Goal: Task Accomplishment & Management: Manage account settings

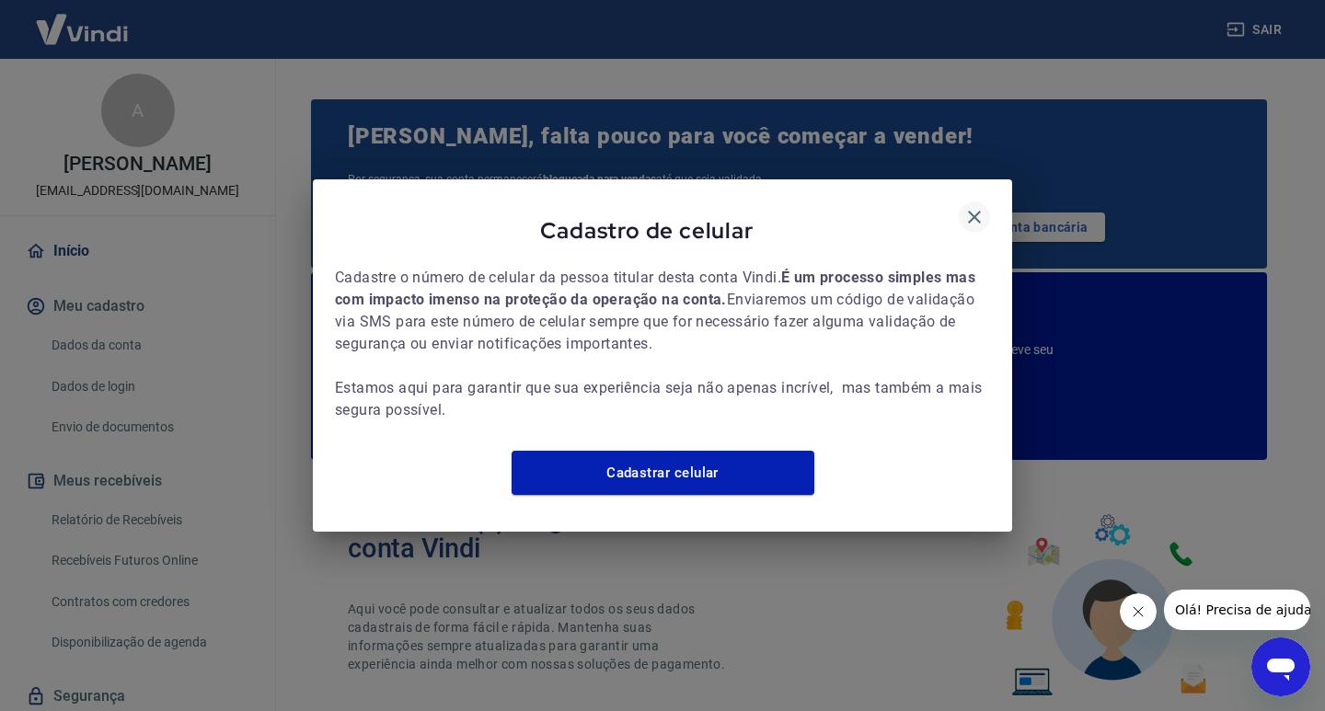
click at [968, 207] on icon "button" at bounding box center [974, 217] width 22 height 22
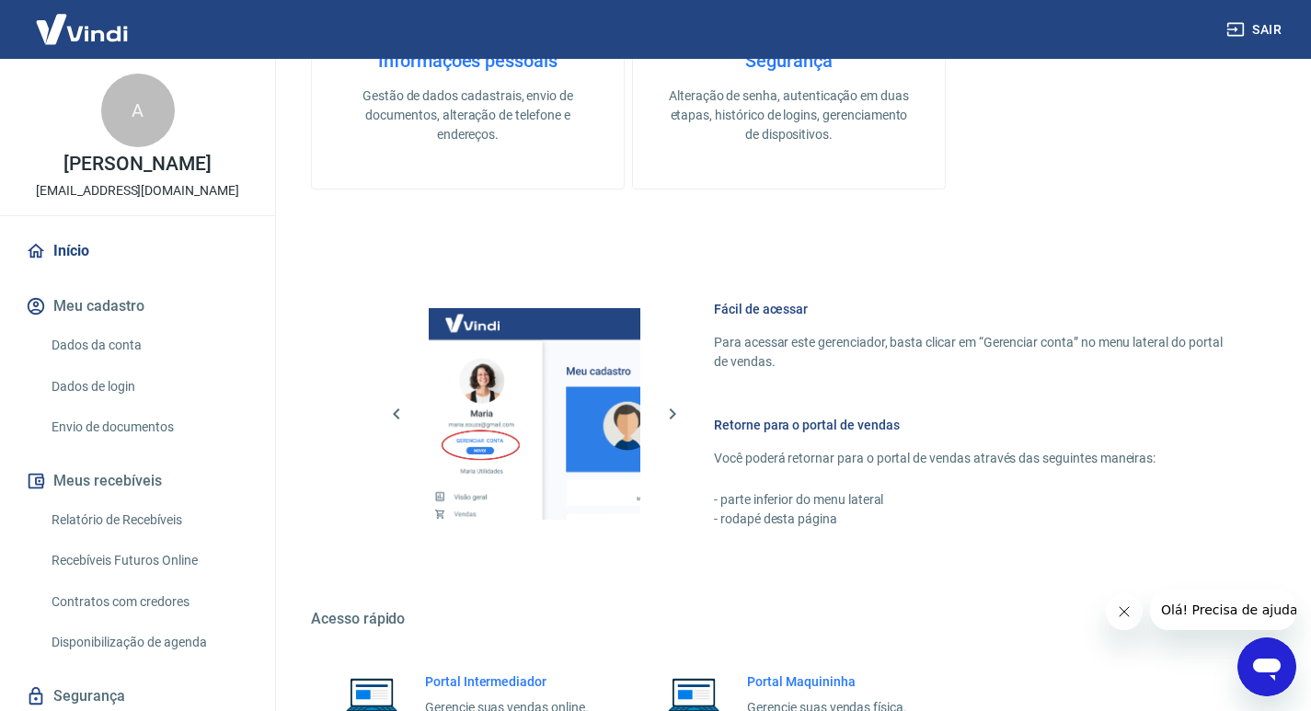
scroll to position [1012, 0]
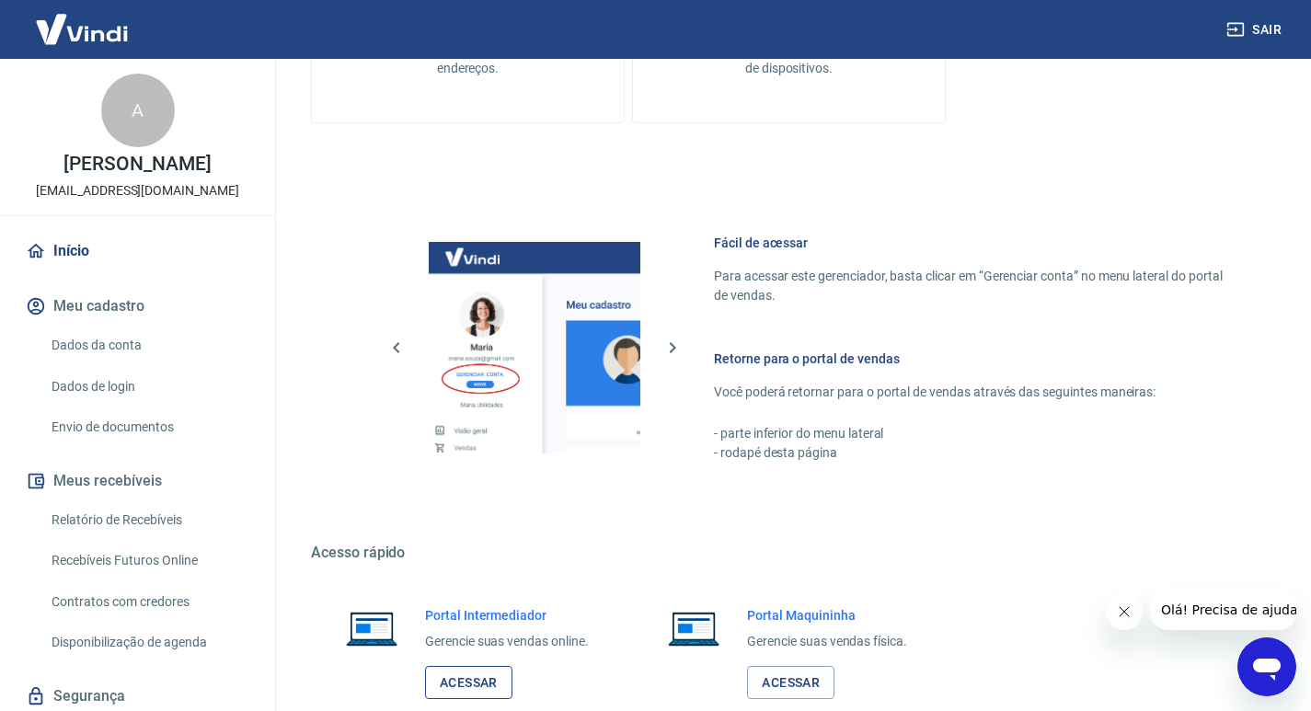
click at [494, 676] on link "Acessar" at bounding box center [468, 683] width 87 height 34
